Goal: Information Seeking & Learning: Learn about a topic

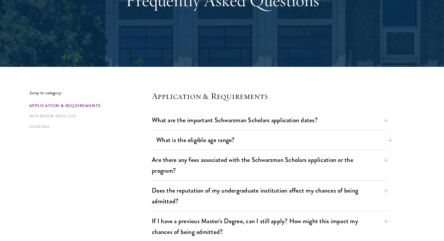
scroll to position [117, 0]
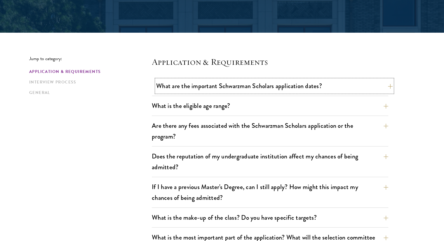
click at [300, 91] on button "What are the important Schwarzman Scholars application dates?" at bounding box center [274, 85] width 236 height 13
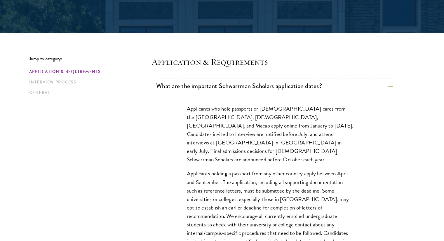
click at [300, 91] on button "What are the important Schwarzman Scholars application dates?" at bounding box center [274, 85] width 236 height 13
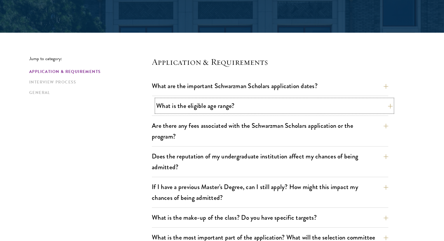
click at [248, 108] on button "What is the eligible age range?" at bounding box center [274, 105] width 236 height 13
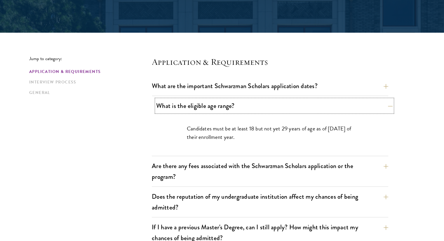
click at [249, 108] on button "What is the eligible age range?" at bounding box center [274, 105] width 236 height 13
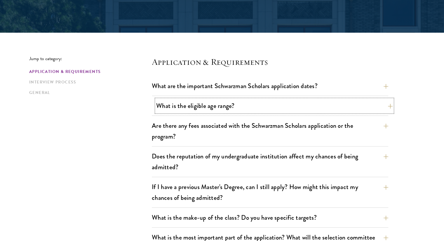
click at [249, 108] on button "What is the eligible age range?" at bounding box center [274, 105] width 236 height 13
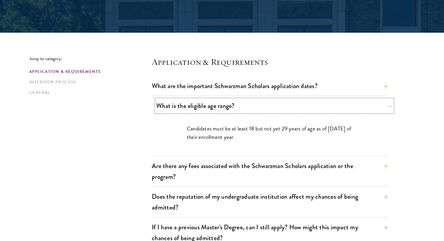
click at [249, 108] on button "What is the eligible age range?" at bounding box center [274, 105] width 236 height 13
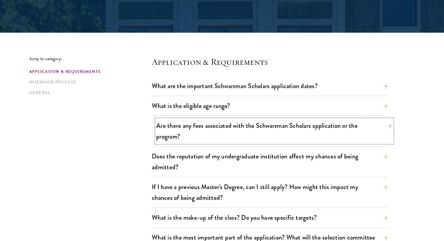
click at [238, 135] on button "Are there any fees associated with the Schwarzman Scholars application or the p…" at bounding box center [274, 131] width 236 height 24
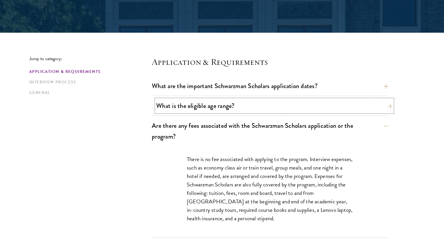
click at [247, 102] on button "What is the eligible age range?" at bounding box center [274, 105] width 236 height 13
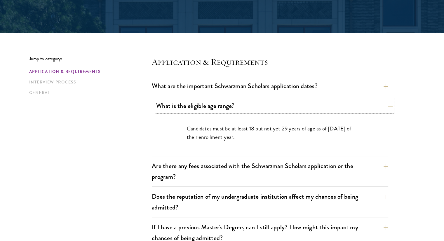
click at [248, 102] on button "What is the eligible age range?" at bounding box center [274, 105] width 236 height 13
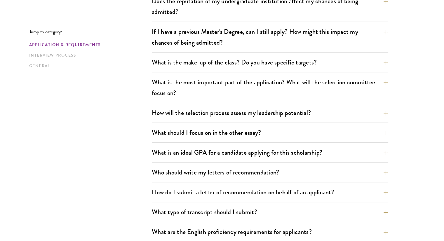
scroll to position [321, 0]
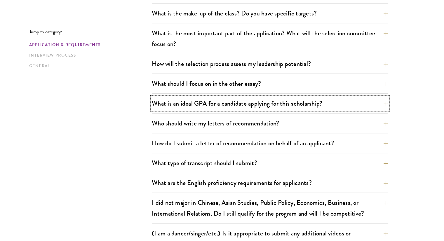
click at [248, 102] on button "What is an ideal GPA for a candidate applying for this scholarship?" at bounding box center [270, 103] width 236 height 13
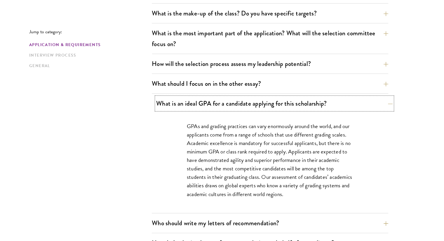
click at [246, 102] on button "What is an ideal GPA for a candidate applying for this scholarship?" at bounding box center [274, 103] width 236 height 13
